Goal: Information Seeking & Learning: Check status

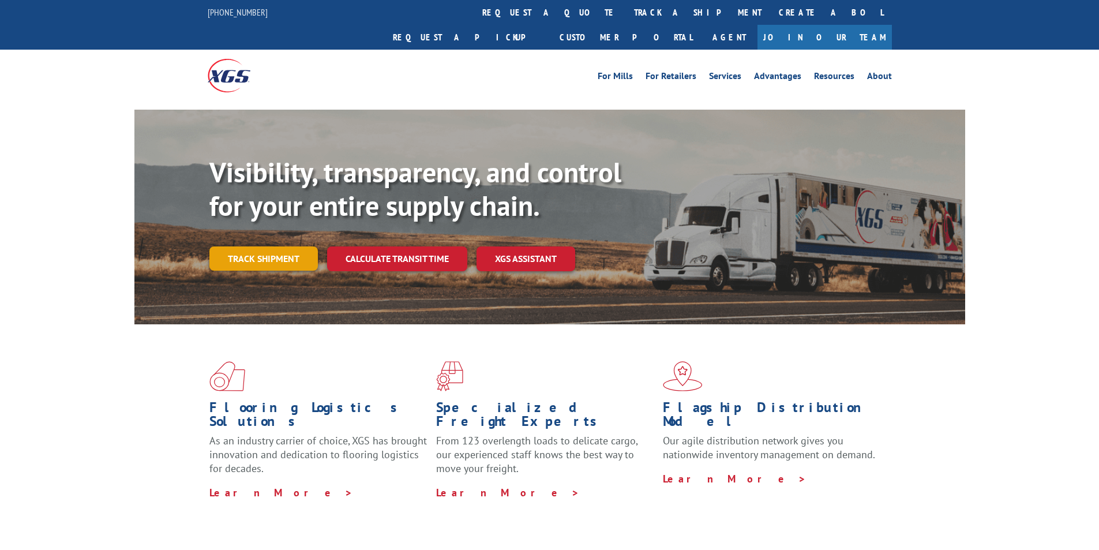
click at [270, 246] on link "Track shipment" at bounding box center [263, 258] width 108 height 24
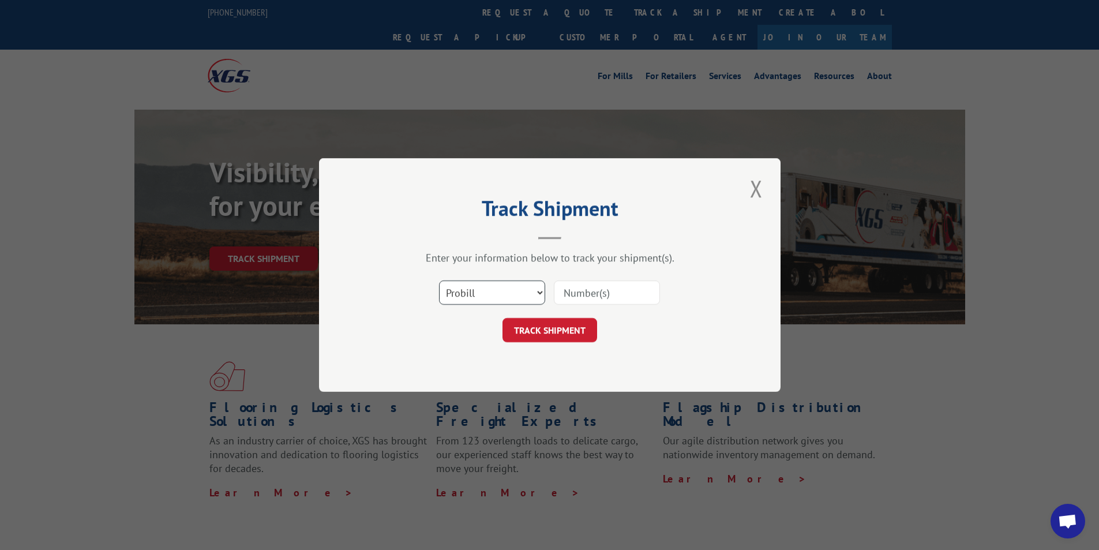
click at [522, 292] on select "Select category... Probill BOL PO" at bounding box center [492, 292] width 106 height 24
select select "bol"
click at [439, 280] on select "Select category... Probill BOL PO" at bounding box center [492, 292] width 106 height 24
click at [597, 298] on input at bounding box center [607, 292] width 106 height 24
paste input "5938589"
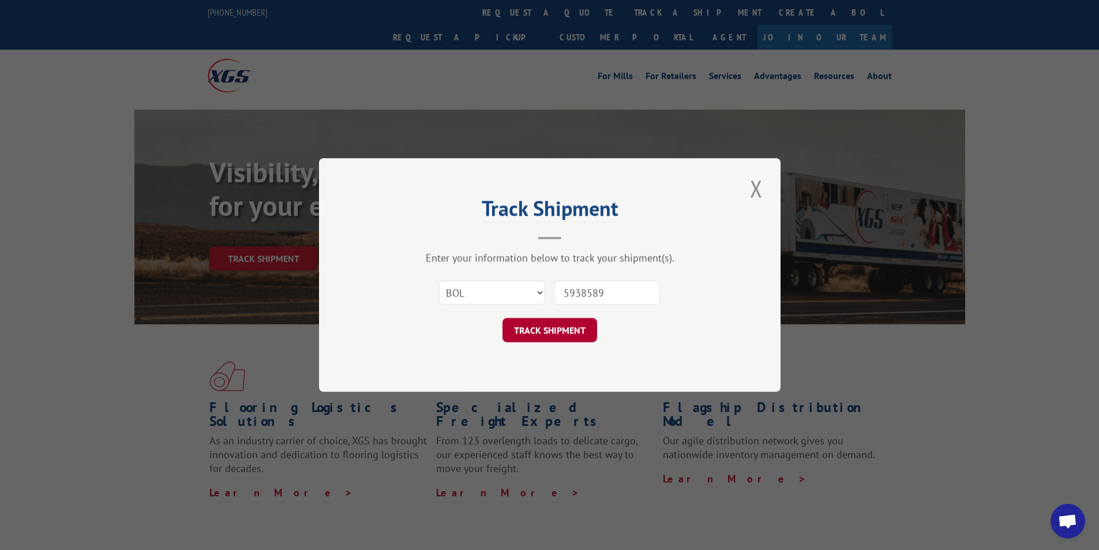
type input "5938589"
click at [561, 326] on button "TRACK SHIPMENT" at bounding box center [549, 330] width 95 height 24
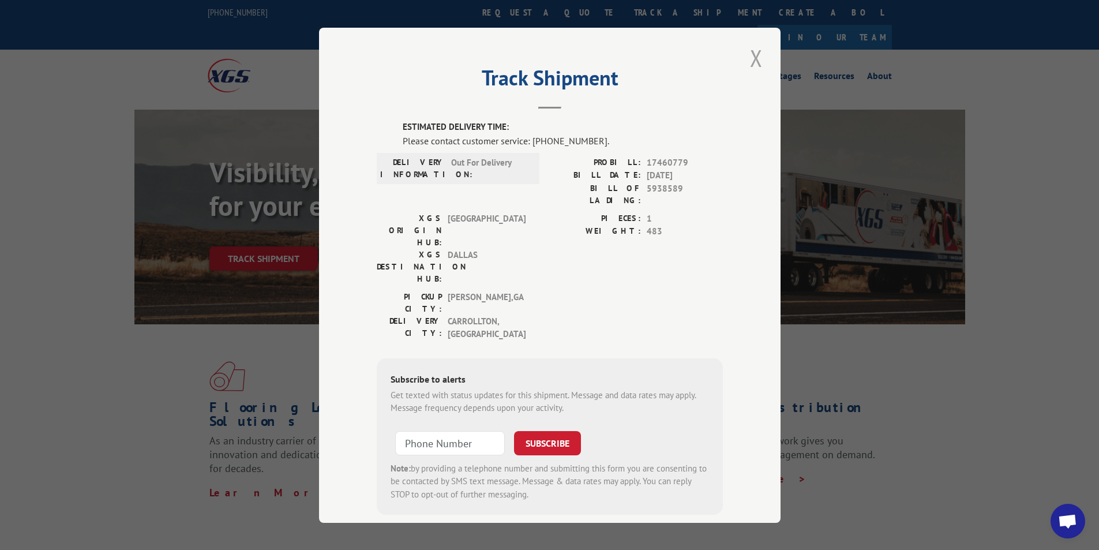
click at [746, 52] on button "Close modal" at bounding box center [756, 58] width 20 height 32
